Goal: Task Accomplishment & Management: Manage account settings

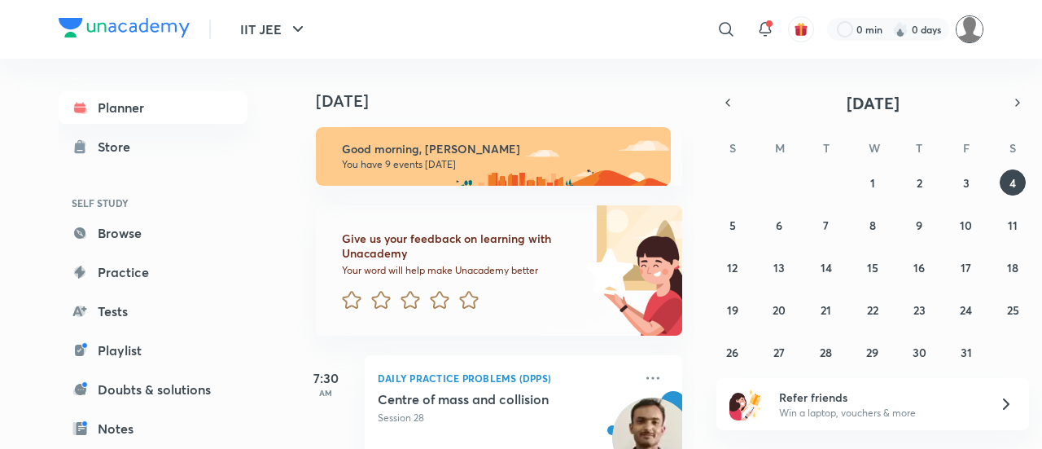
click at [966, 34] on img at bounding box center [970, 29] width 28 height 28
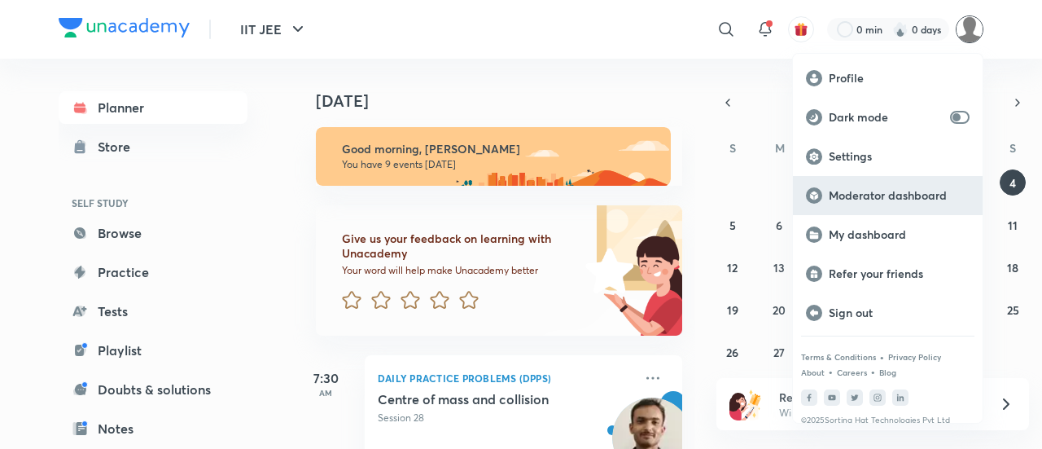
click at [890, 185] on div "Moderator dashboard" at bounding box center [888, 195] width 190 height 39
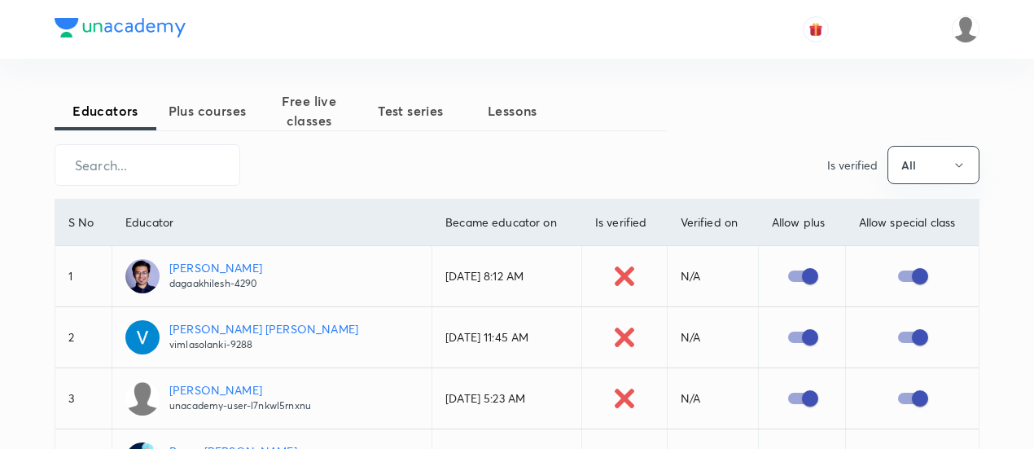
click at [223, 108] on span "Plus courses" at bounding box center [207, 111] width 102 height 20
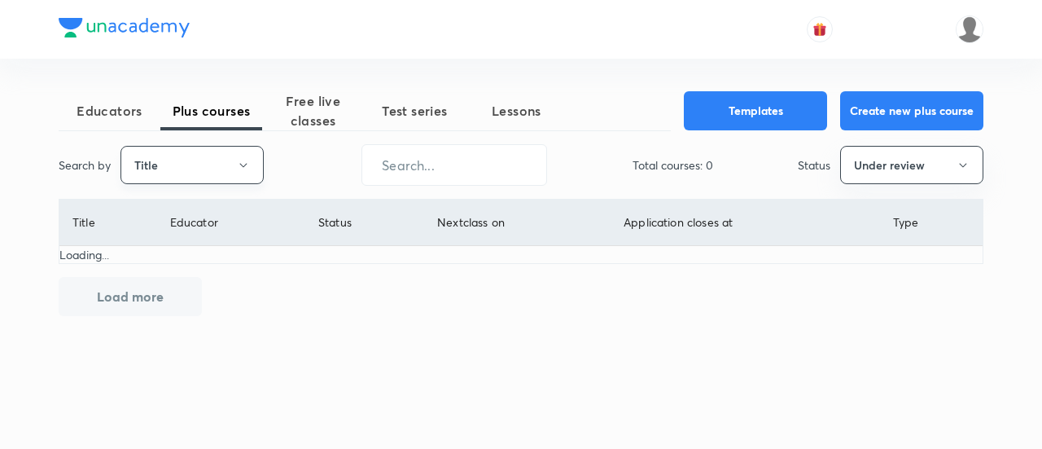
click at [215, 160] on button "Title" at bounding box center [191, 165] width 143 height 38
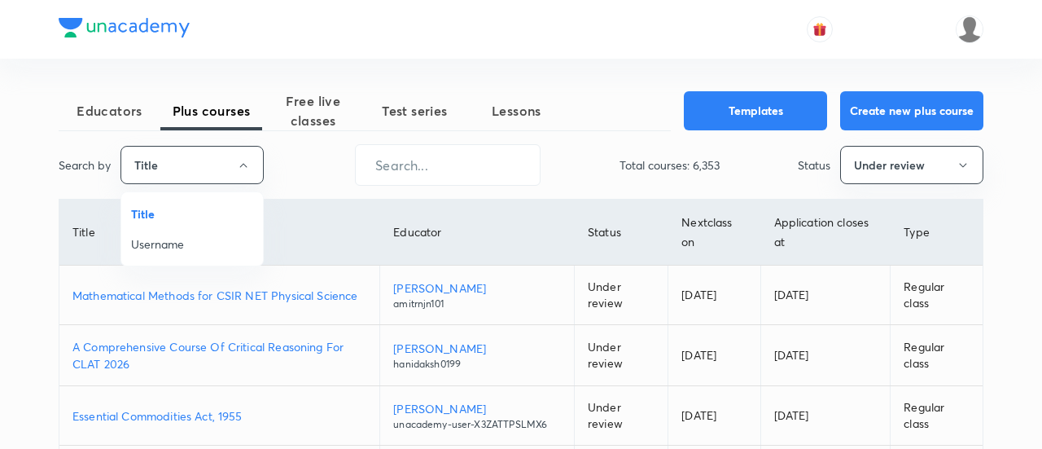
click at [217, 239] on span "Username" at bounding box center [192, 243] width 122 height 17
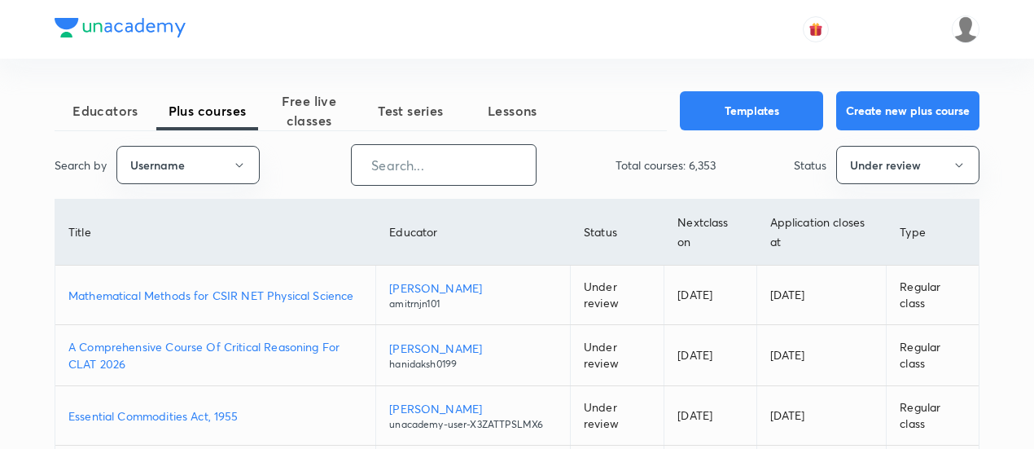
click at [375, 160] on input "text" at bounding box center [444, 165] width 184 height 42
paste input "yadavvinu60-5296"
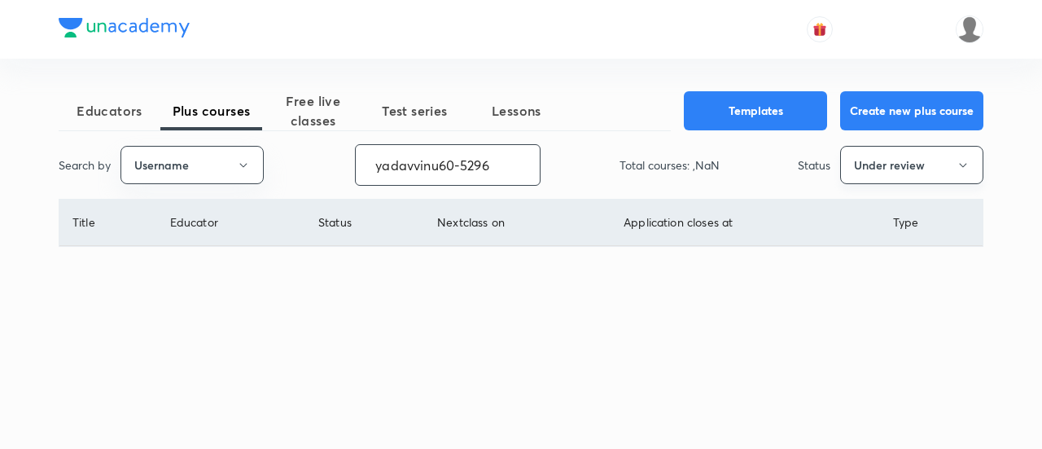
type input "yadavvinu60-5296"
click at [915, 163] on button "Under review" at bounding box center [911, 165] width 143 height 38
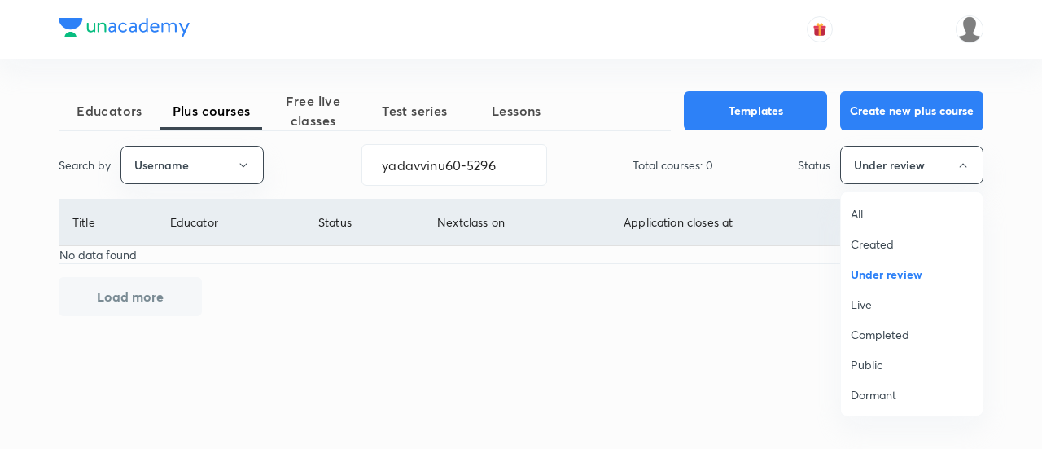
click at [864, 208] on span "All" at bounding box center [912, 213] width 122 height 17
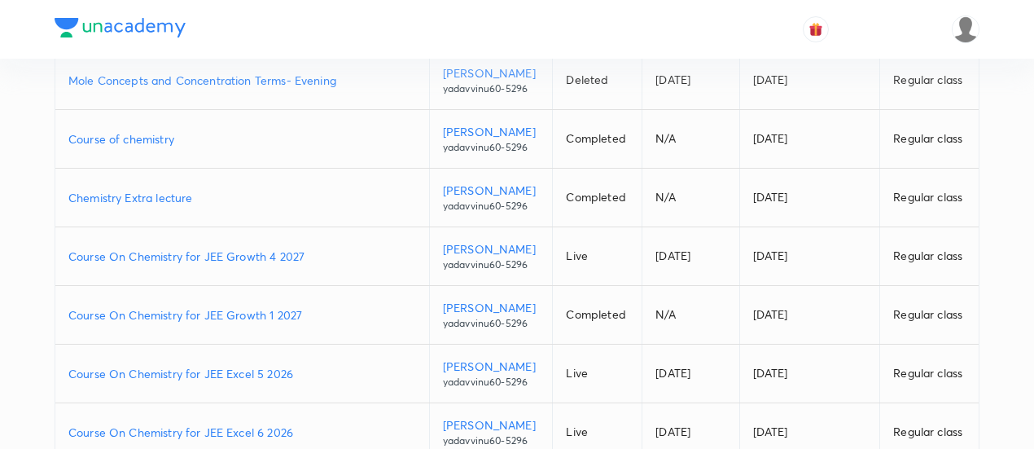
scroll to position [326, 0]
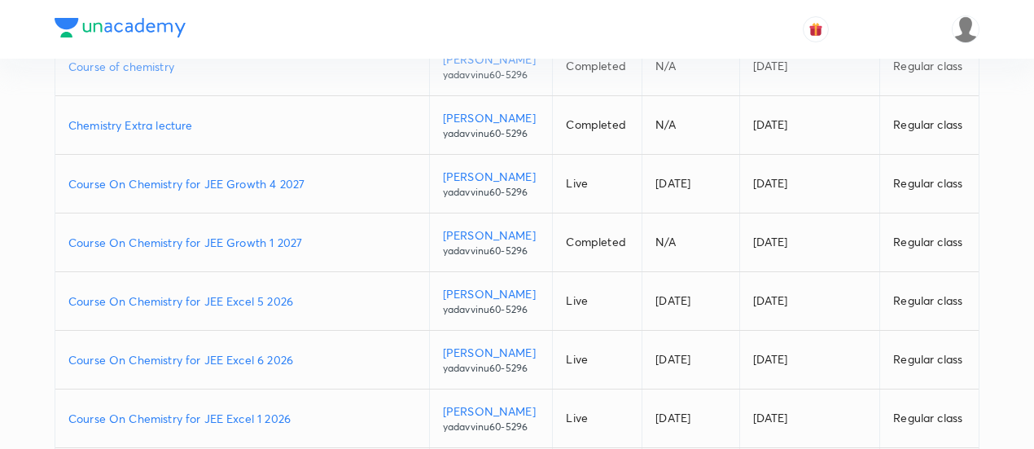
click at [304, 353] on p "Course On Chemistry for JEE Excel 6 2026" at bounding box center [242, 359] width 348 height 17
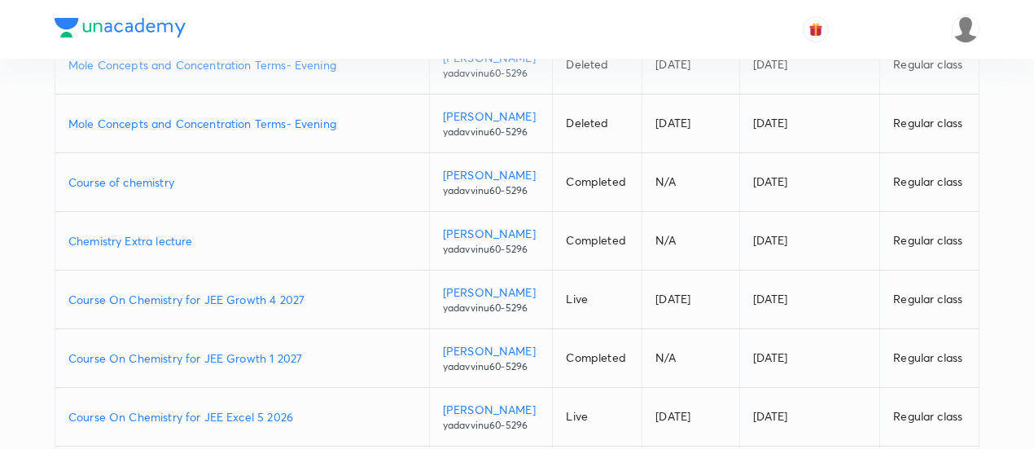
scroll to position [0, 0]
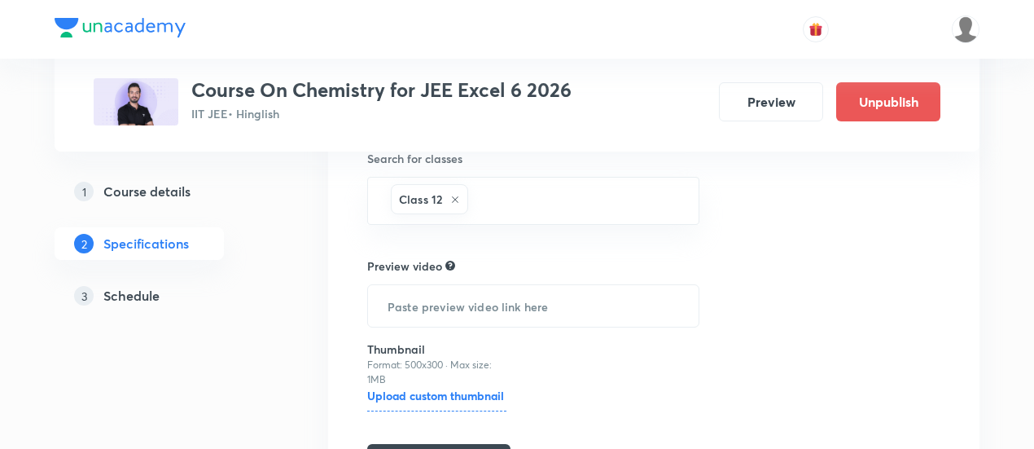
scroll to position [570, 0]
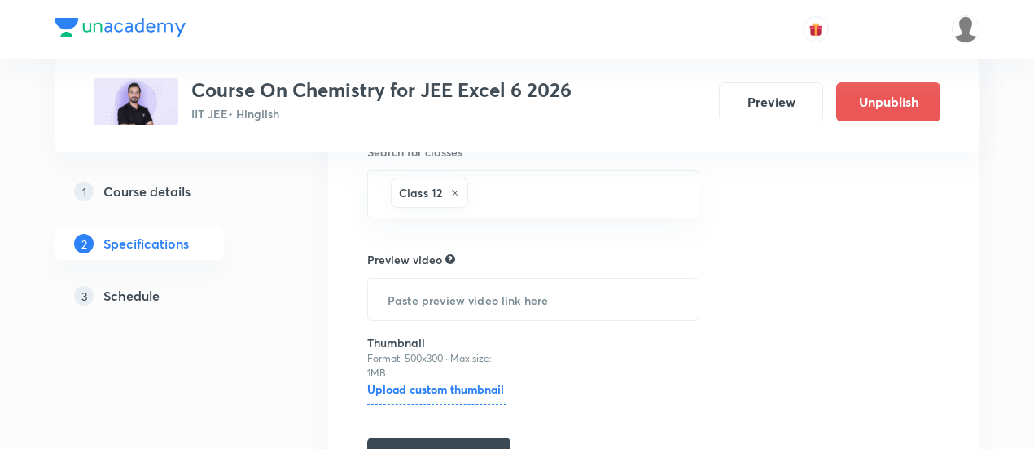
click at [138, 294] on h5 "Schedule" at bounding box center [131, 296] width 56 height 20
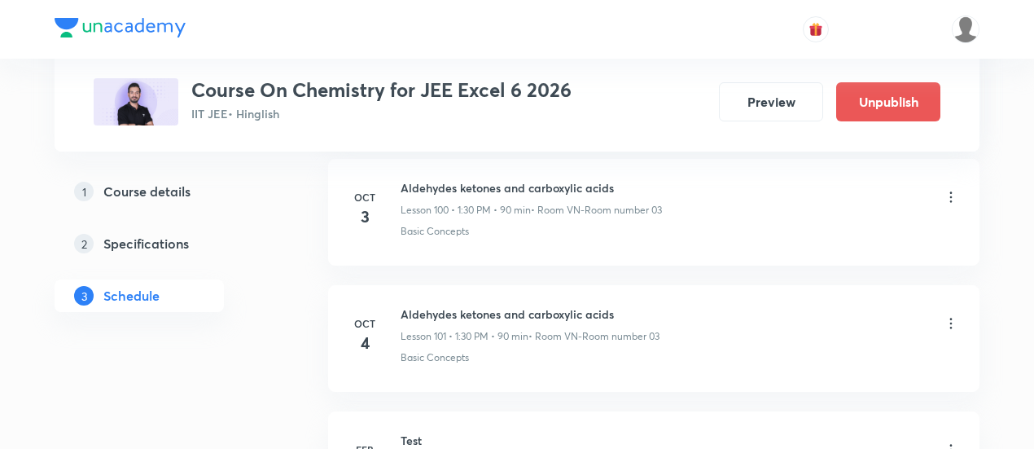
scroll to position [13504, 0]
click at [955, 314] on icon at bounding box center [951, 322] width 16 height 16
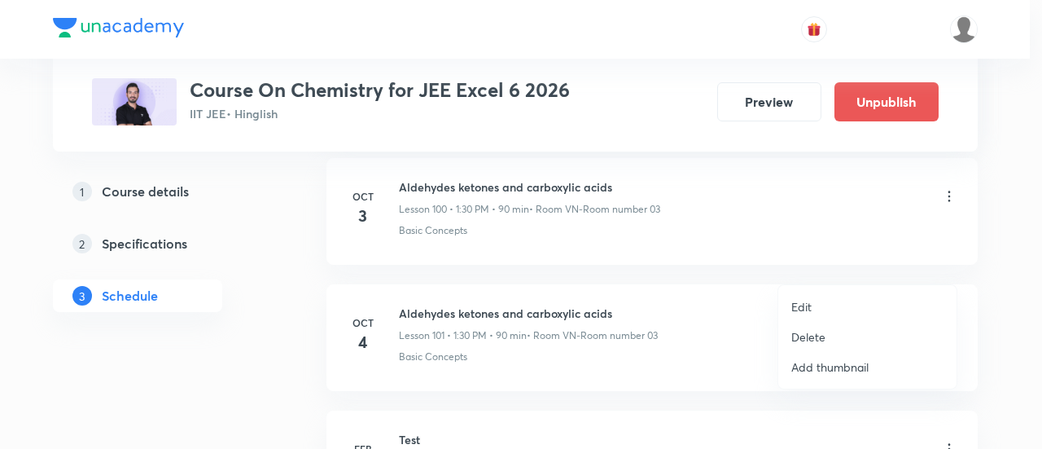
click at [831, 307] on li "Edit" at bounding box center [867, 306] width 178 height 30
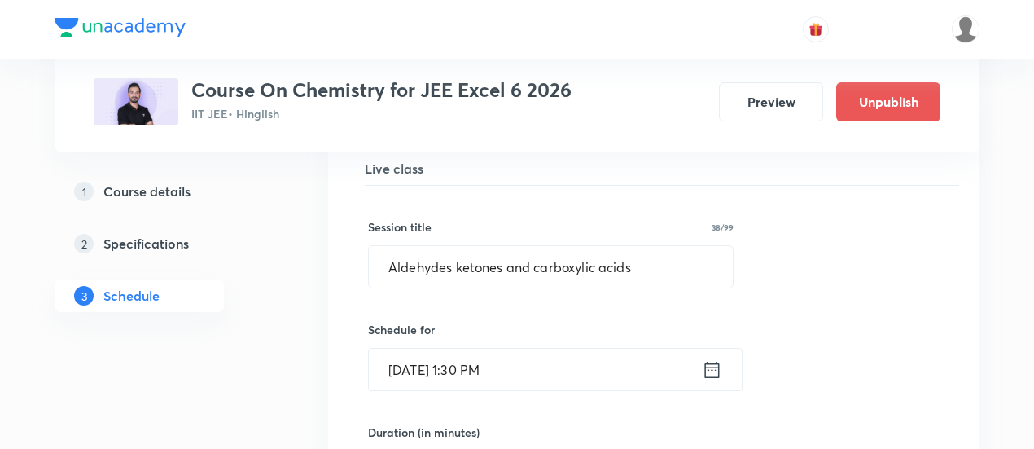
scroll to position [12853, 0]
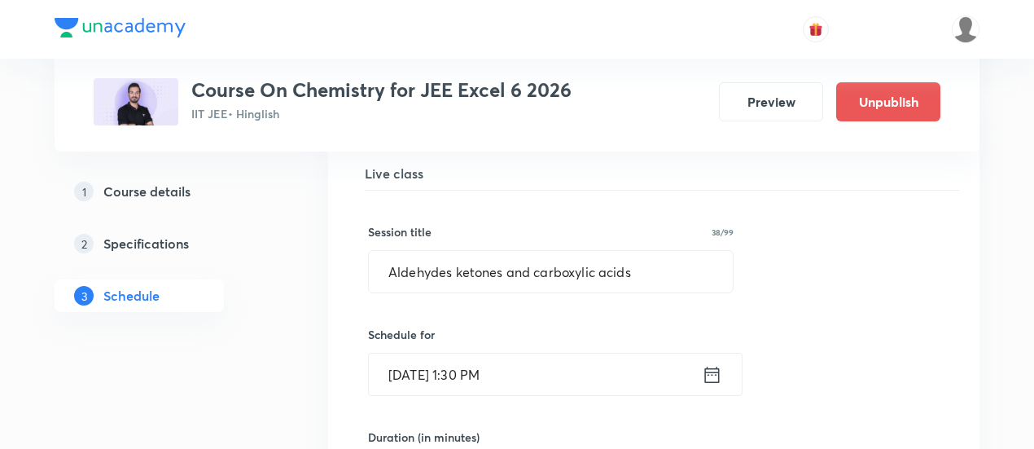
click at [713, 365] on icon at bounding box center [712, 373] width 15 height 16
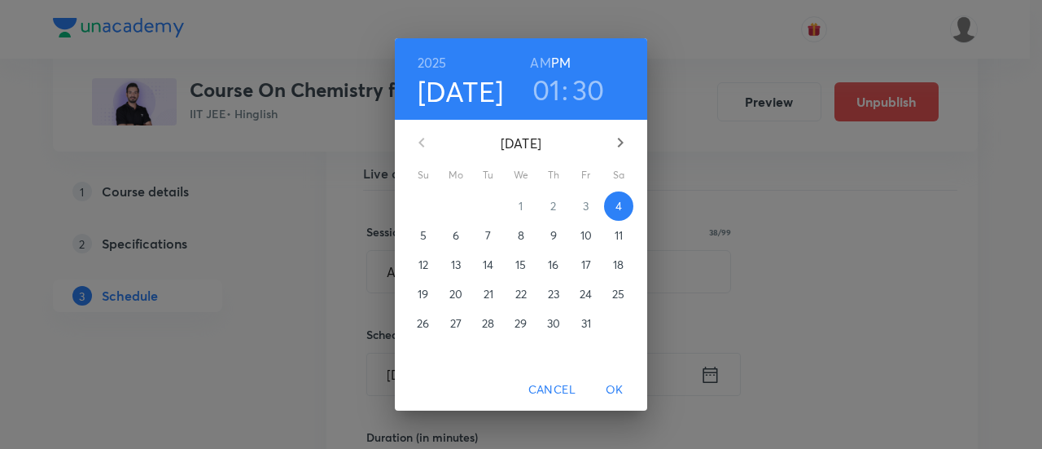
click at [541, 92] on h3 "01" at bounding box center [546, 89] width 28 height 34
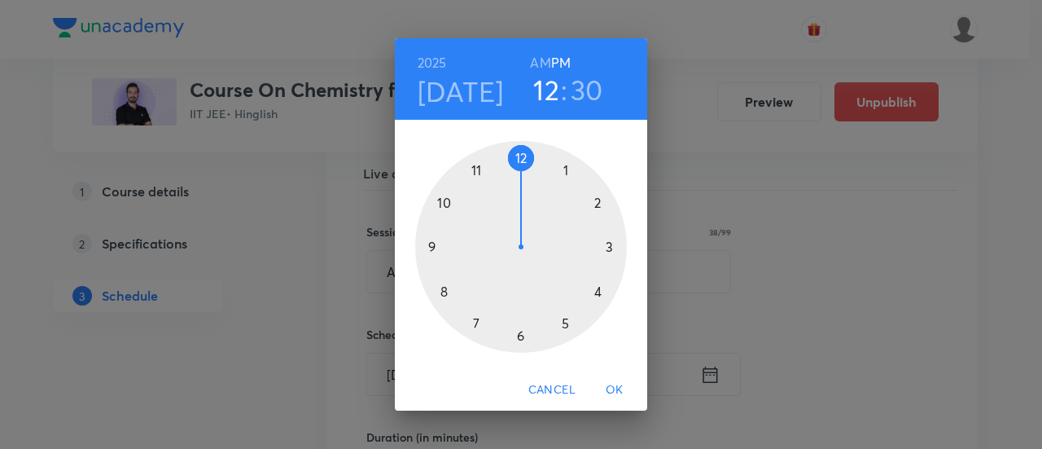
drag, startPoint x: 562, startPoint y: 172, endPoint x: 523, endPoint y: 160, distance: 40.9
click at [523, 160] on div at bounding box center [521, 247] width 212 height 212
drag, startPoint x: 523, startPoint y: 327, endPoint x: 519, endPoint y: 208, distance: 118.9
click at [519, 208] on div at bounding box center [521, 247] width 212 height 212
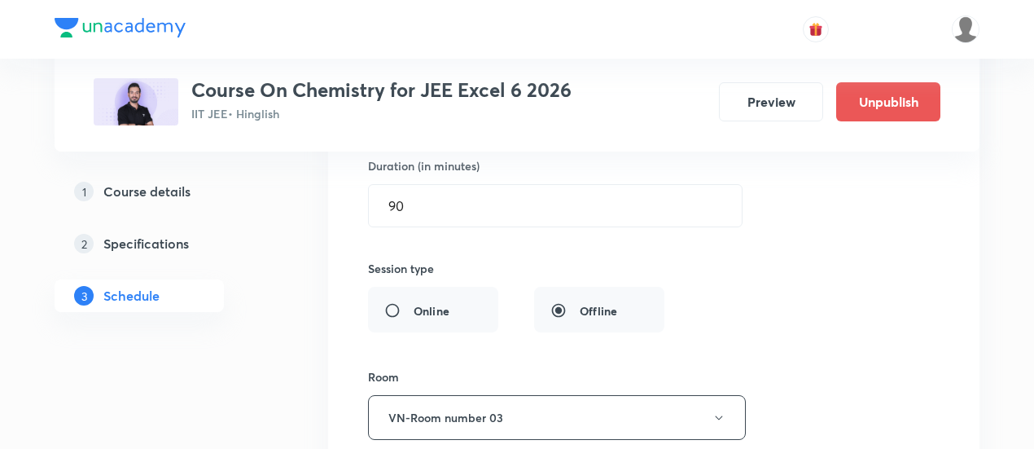
scroll to position [13341, 0]
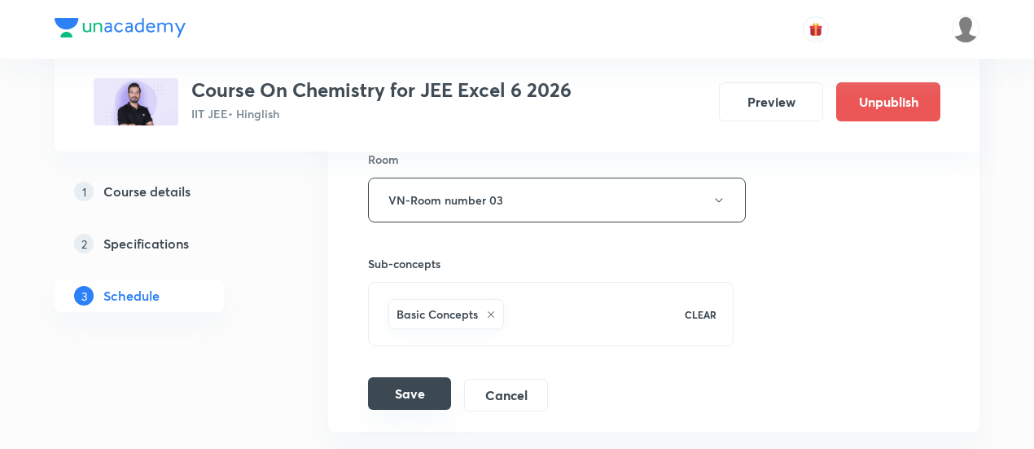
click at [418, 377] on button "Save" at bounding box center [409, 393] width 83 height 33
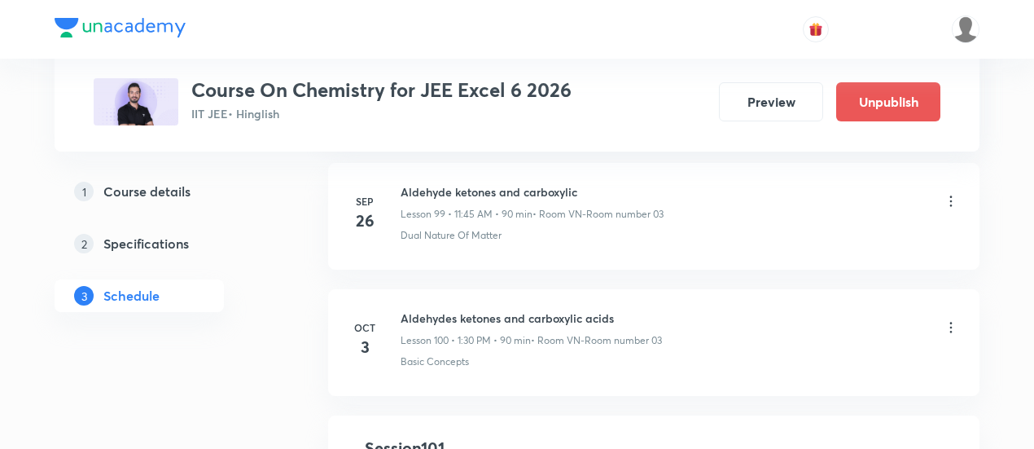
scroll to position [12496, 0]
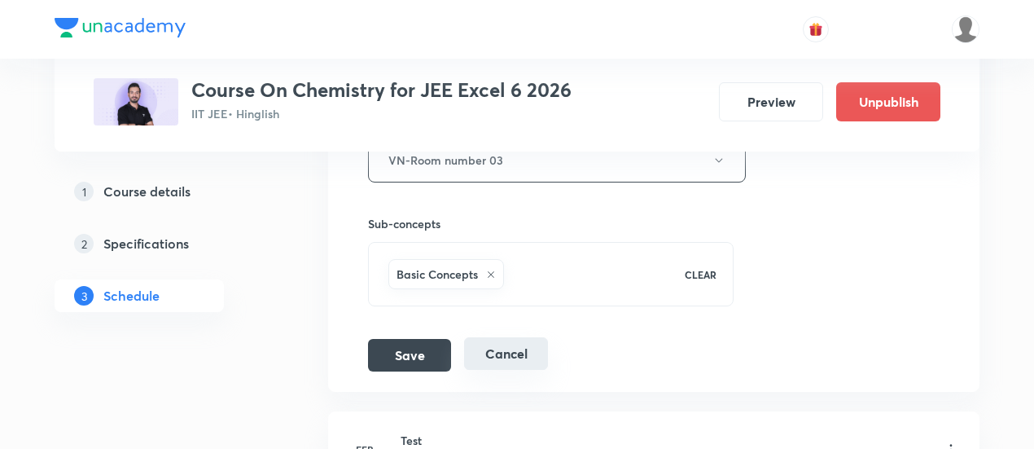
click at [500, 337] on button "Cancel" at bounding box center [506, 353] width 84 height 33
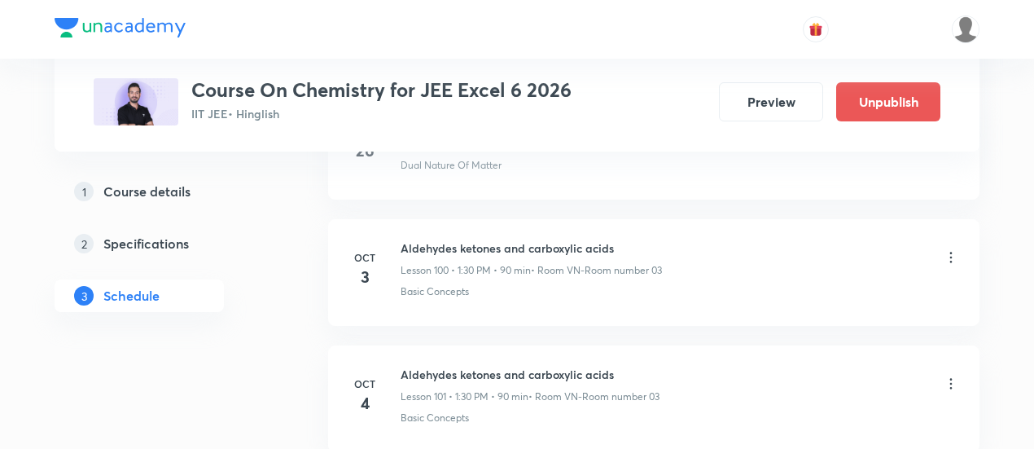
scroll to position [12596, 0]
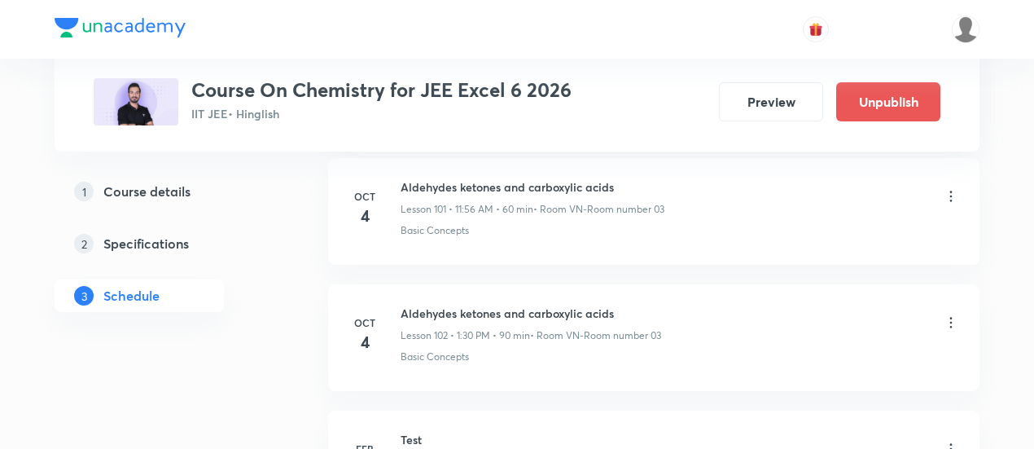
scroll to position [13549, 0]
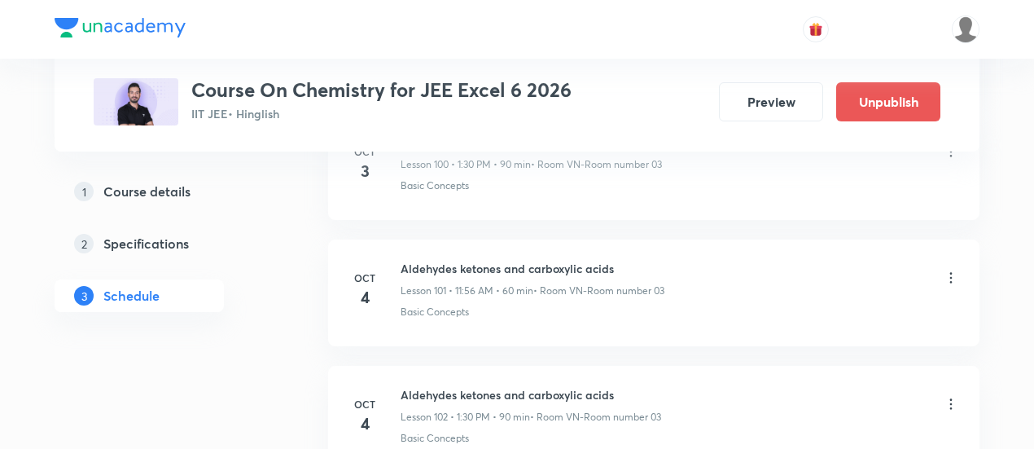
click at [952, 396] on icon at bounding box center [951, 404] width 16 height 16
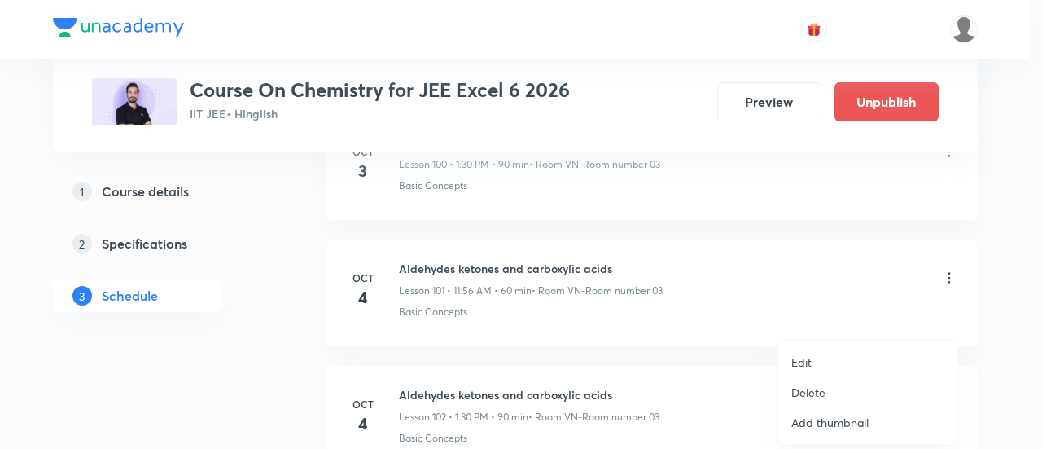
click at [794, 367] on p "Edit" at bounding box center [801, 361] width 20 height 17
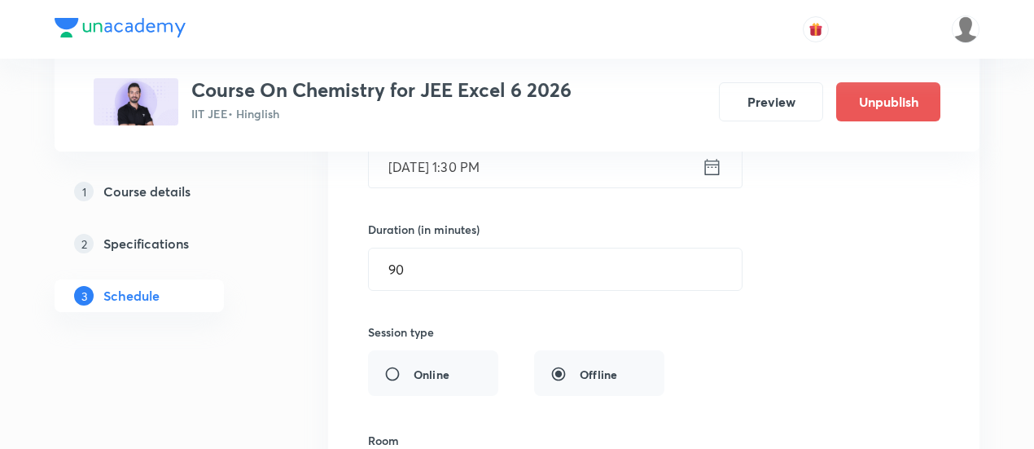
scroll to position [13223, 0]
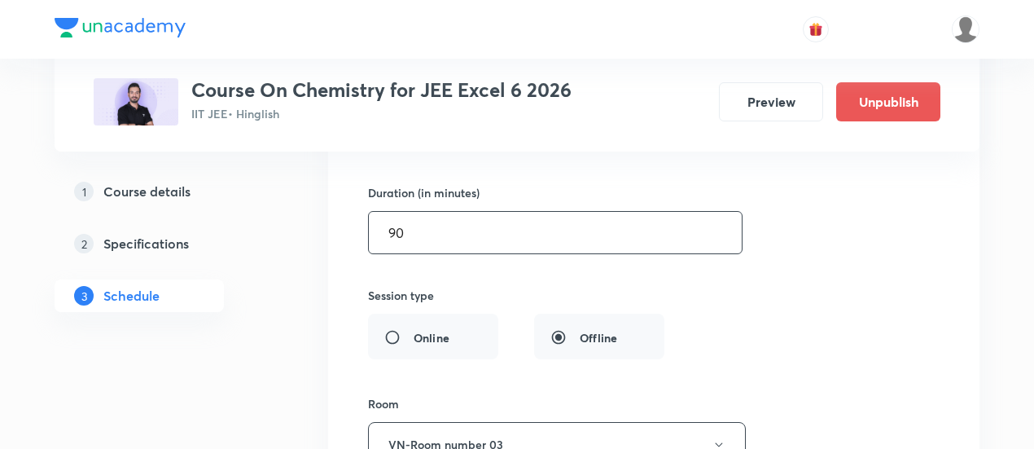
click at [420, 212] on input "90" at bounding box center [555, 233] width 373 height 42
type input "9"
type input "0"
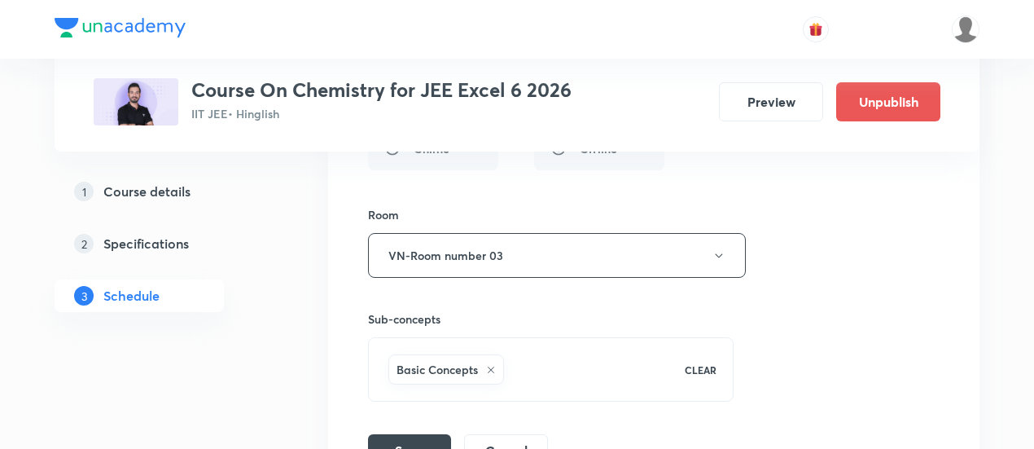
scroll to position [13467, 0]
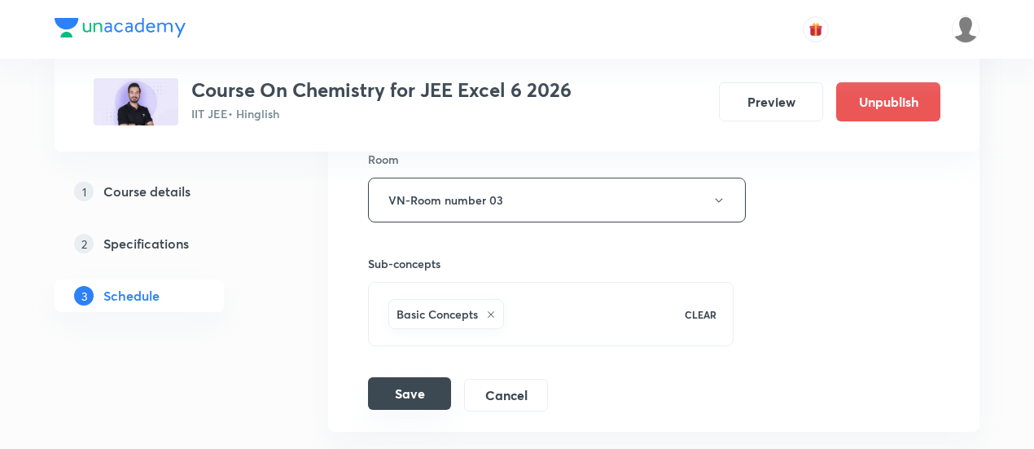
type input "75"
click at [420, 377] on button "Save" at bounding box center [409, 393] width 83 height 33
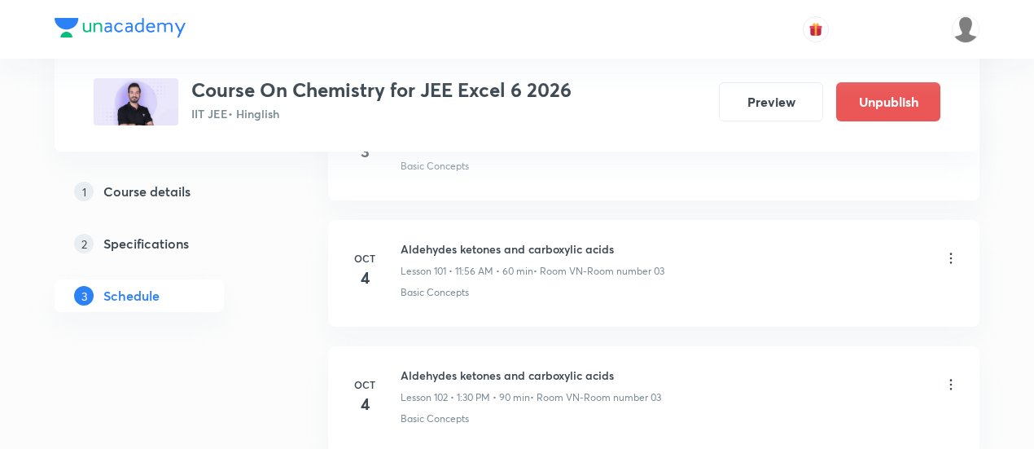
scroll to position [12816, 0]
click at [951, 380] on icon at bounding box center [951, 388] width 16 height 16
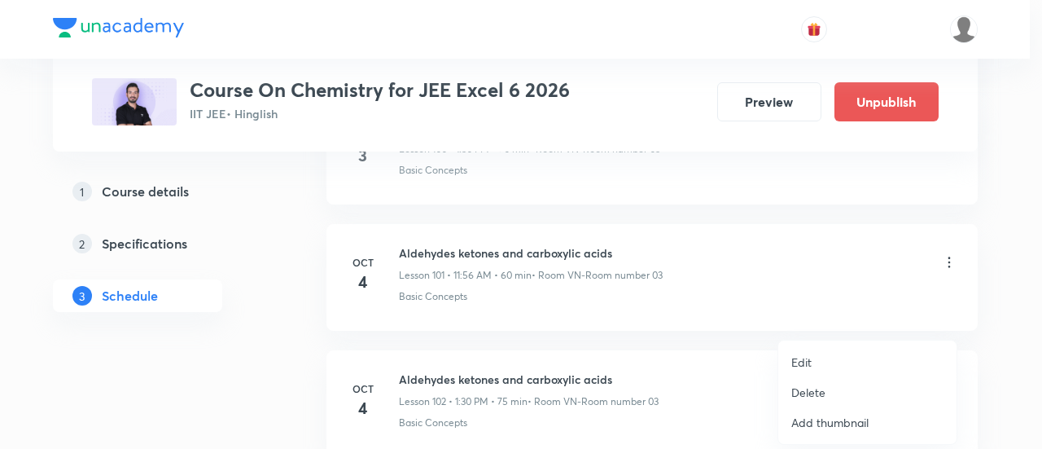
click at [284, 351] on div at bounding box center [521, 224] width 1042 height 449
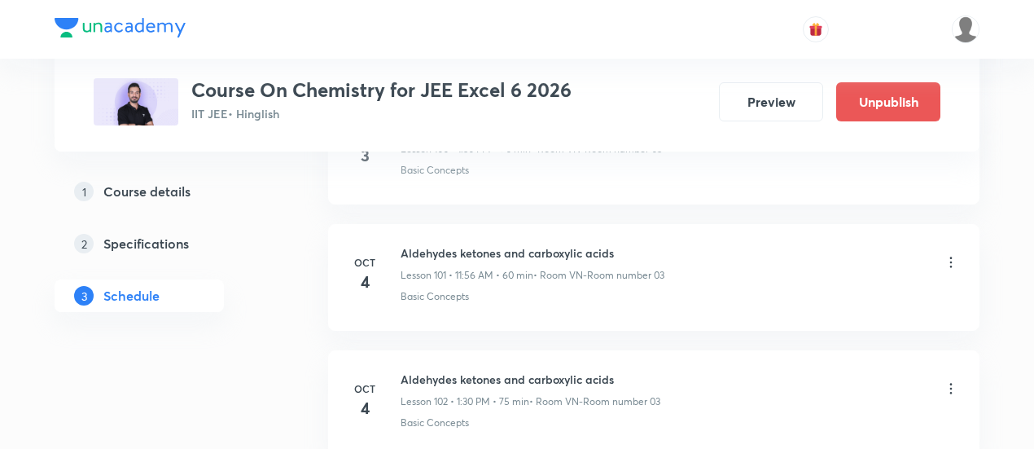
click at [953, 380] on icon at bounding box center [951, 388] width 16 height 16
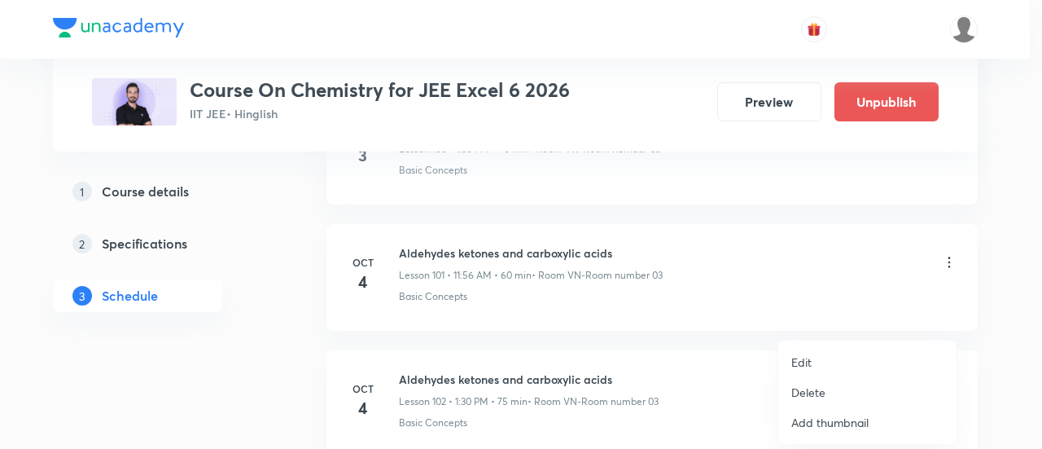
click at [802, 392] on p "Delete" at bounding box center [808, 391] width 34 height 17
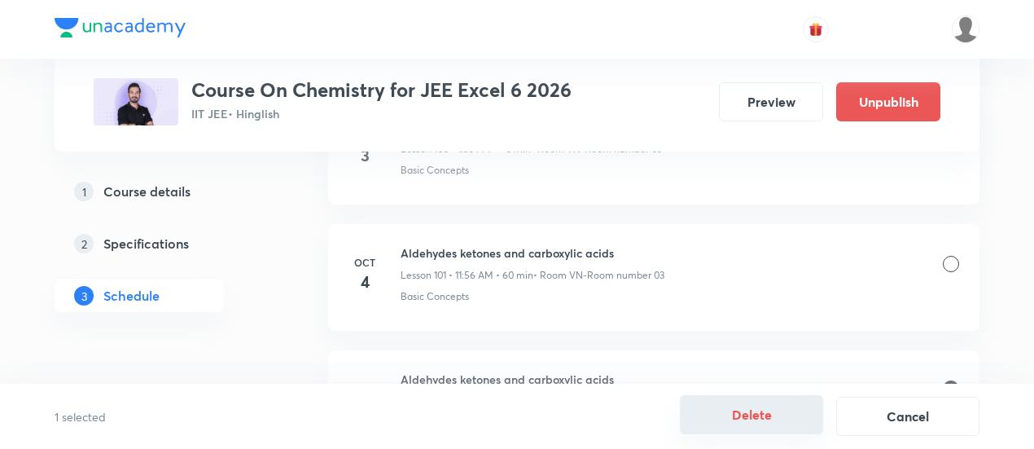
click at [770, 414] on button "Delete" at bounding box center [751, 414] width 143 height 39
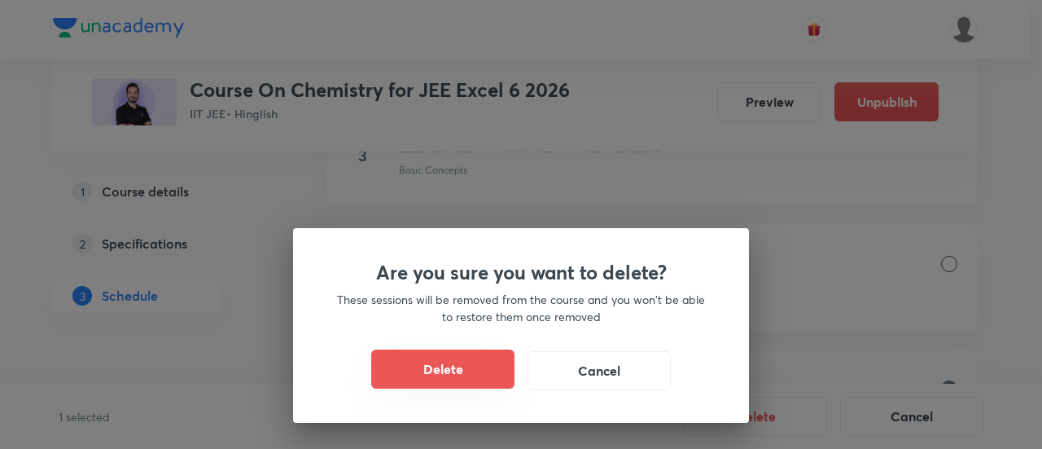
click at [462, 361] on button "Delete" at bounding box center [442, 368] width 143 height 39
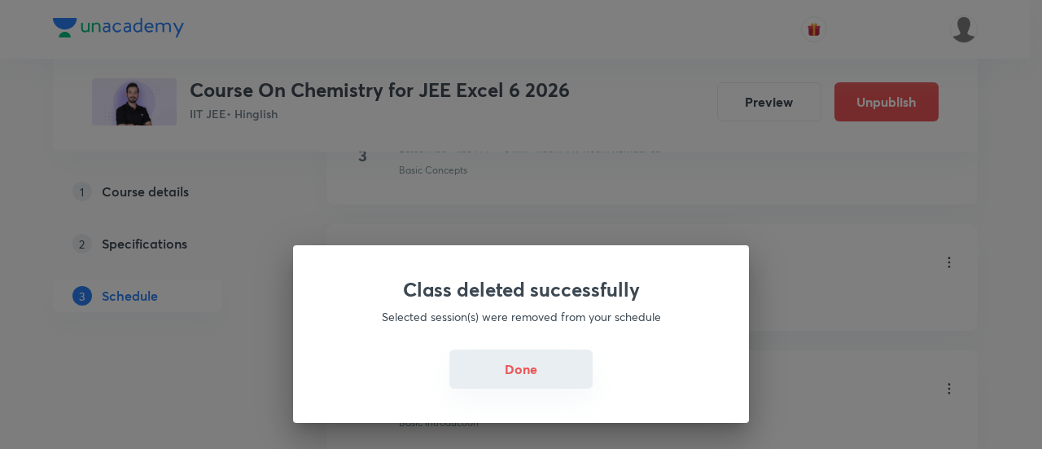
click at [535, 380] on button "Done" at bounding box center [520, 368] width 143 height 39
